Goal: Task Accomplishment & Management: Manage account settings

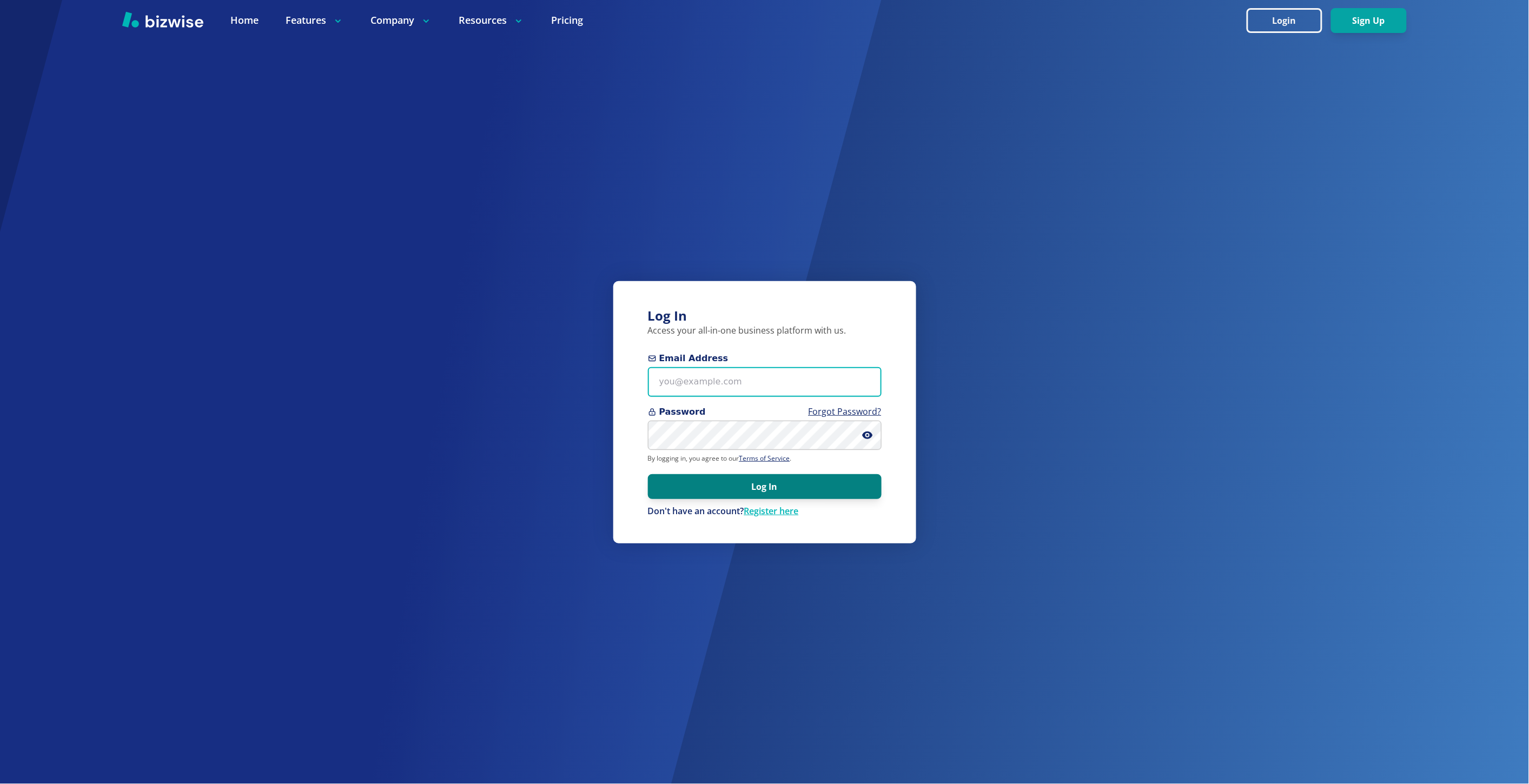
type input "marie@bizwise.com"
click at [829, 480] on button "Log In" at bounding box center [765, 487] width 234 height 25
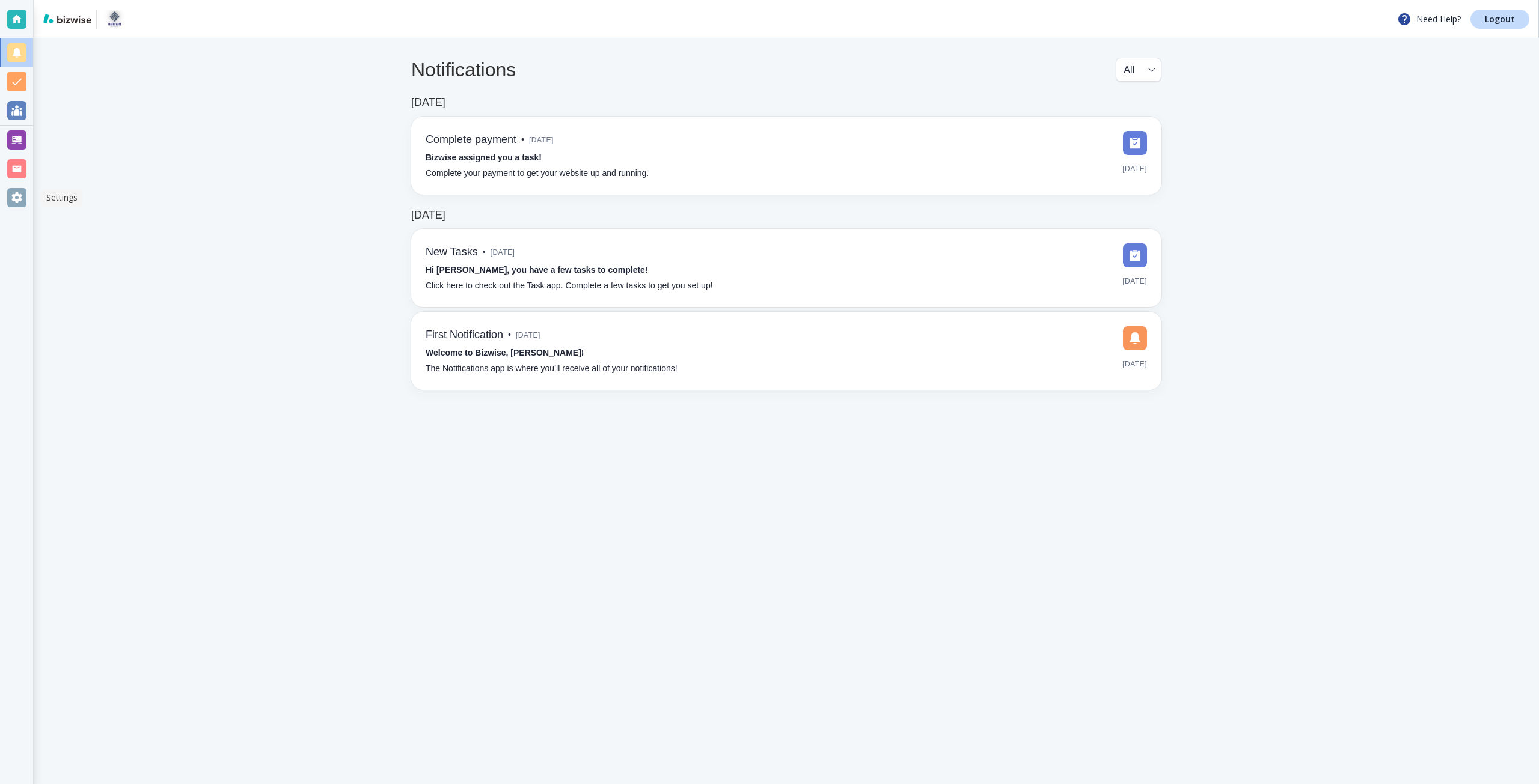
click at [16, 195] on div at bounding box center [16, 197] width 19 height 19
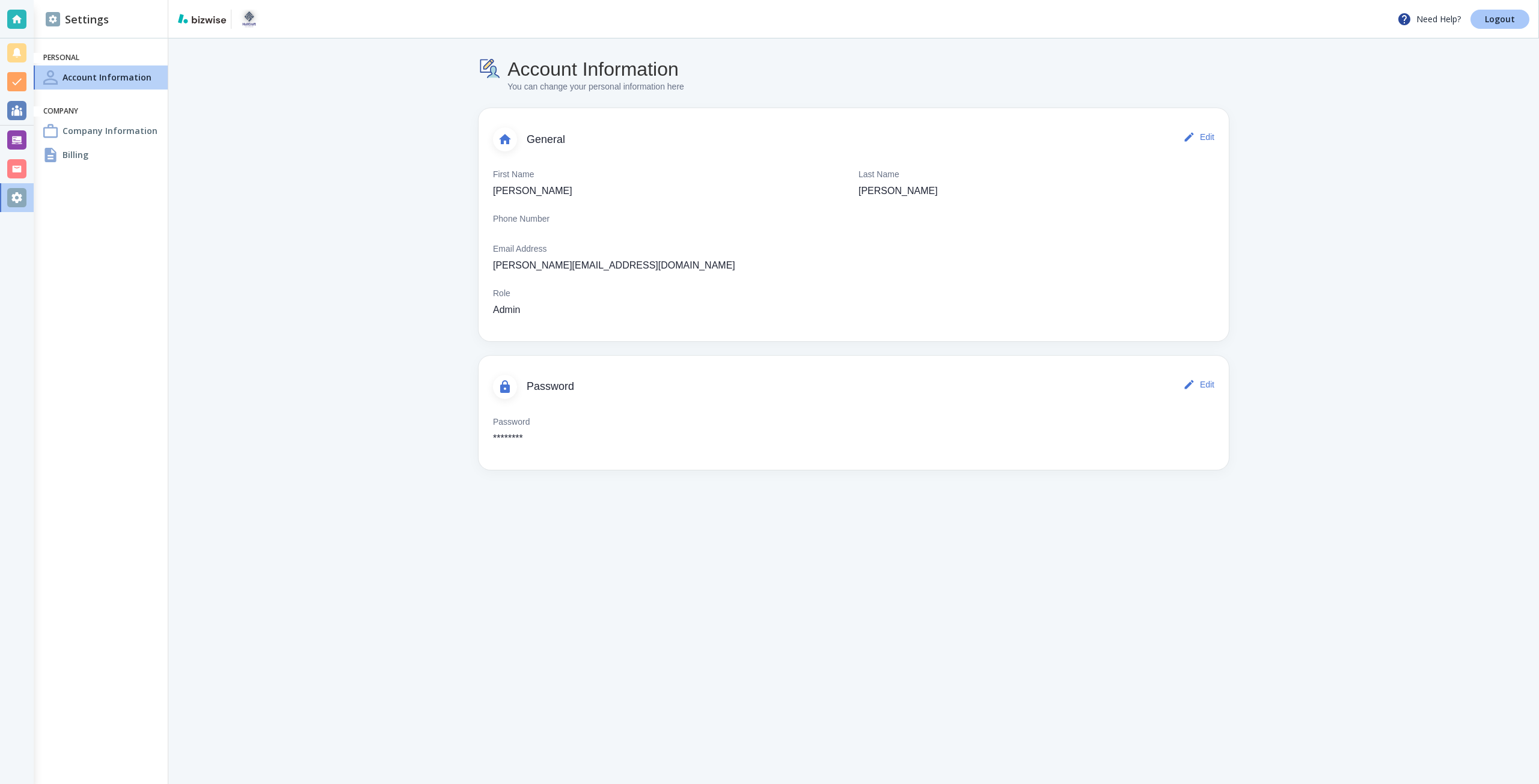
click at [1502, 20] on p "Logout" at bounding box center [1500, 19] width 30 height 9
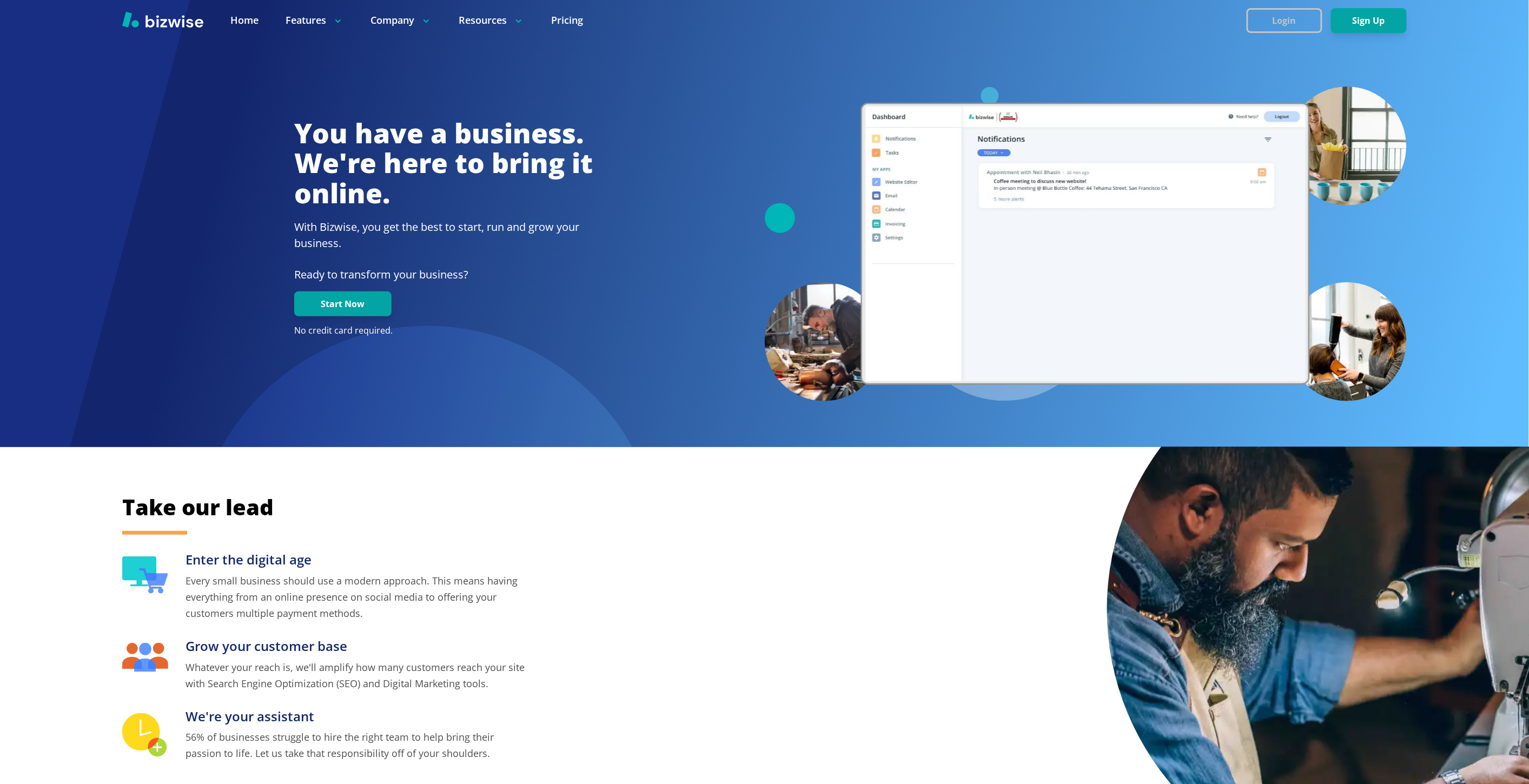
click at [1307, 29] on button "Login" at bounding box center [1284, 21] width 76 height 25
